Goal: Navigation & Orientation: Find specific page/section

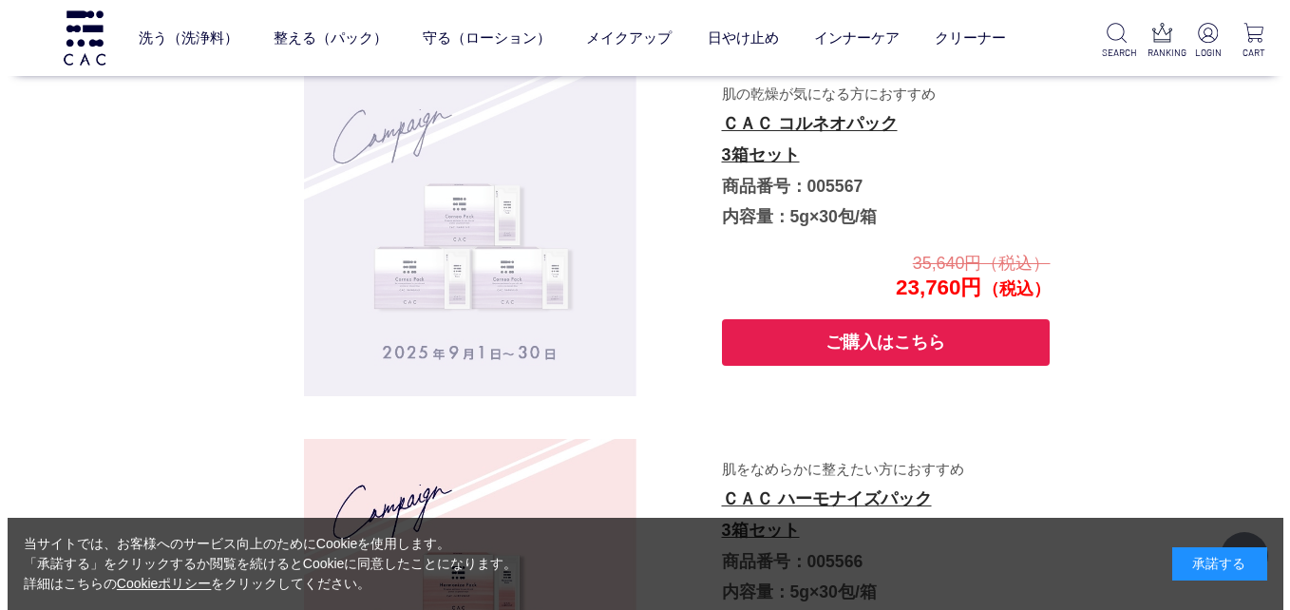
scroll to position [3186, 0]
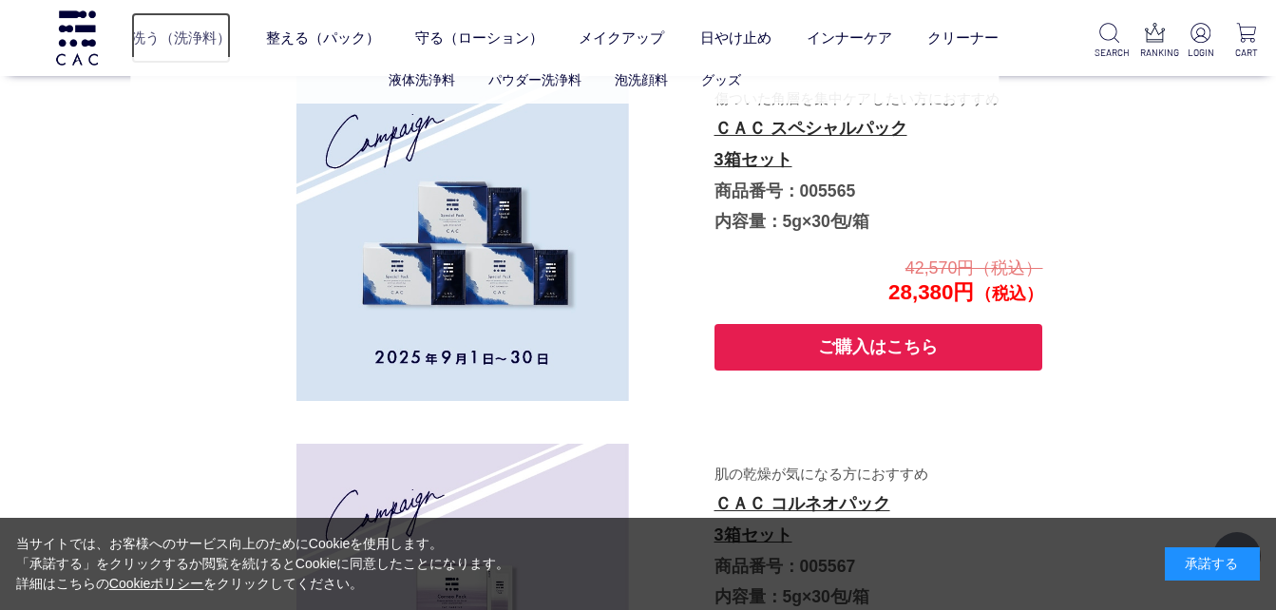
click at [209, 35] on link "洗う（洗浄料）" at bounding box center [181, 37] width 100 height 50
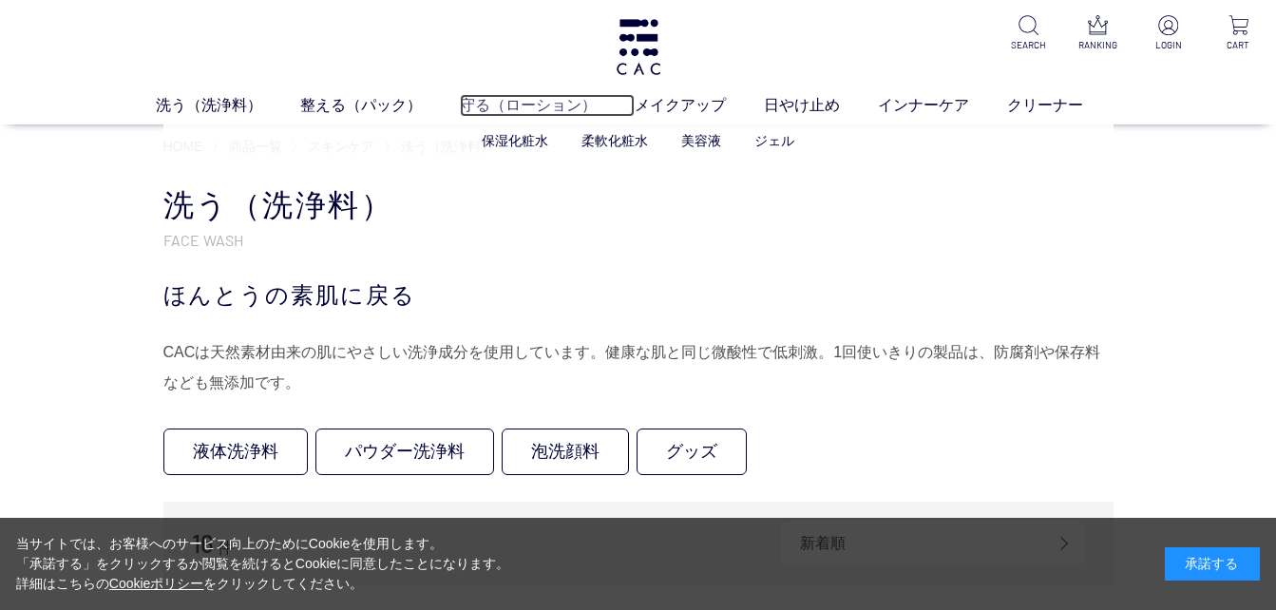
click at [500, 97] on link "守る（ローション）" at bounding box center [547, 105] width 175 height 23
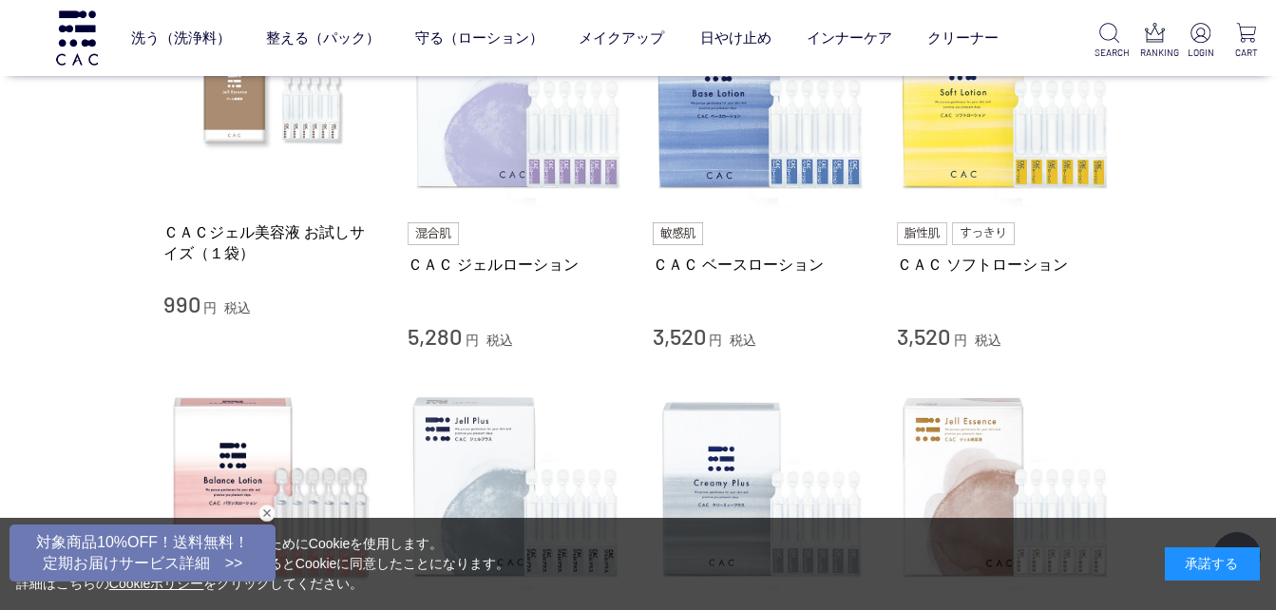
scroll to position [285, 0]
